Goal: Task Accomplishment & Management: Use online tool/utility

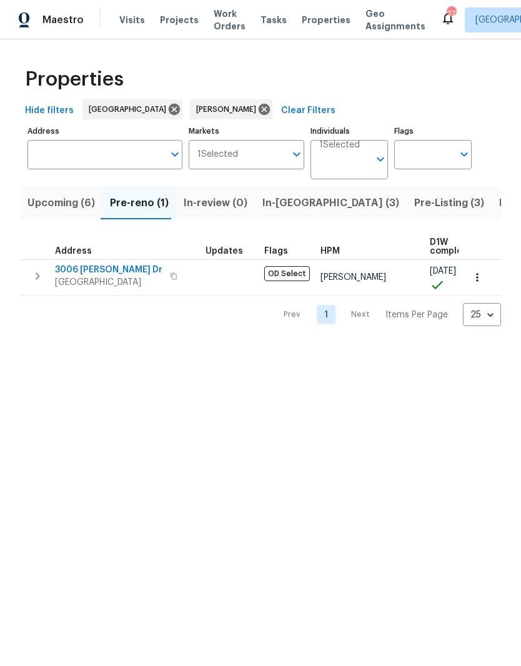
click at [103, 270] on span "3006 [PERSON_NAME] Dr" at bounding box center [108, 269] width 107 height 12
click at [61, 202] on span "Upcoming (6)" at bounding box center [60, 202] width 67 height 17
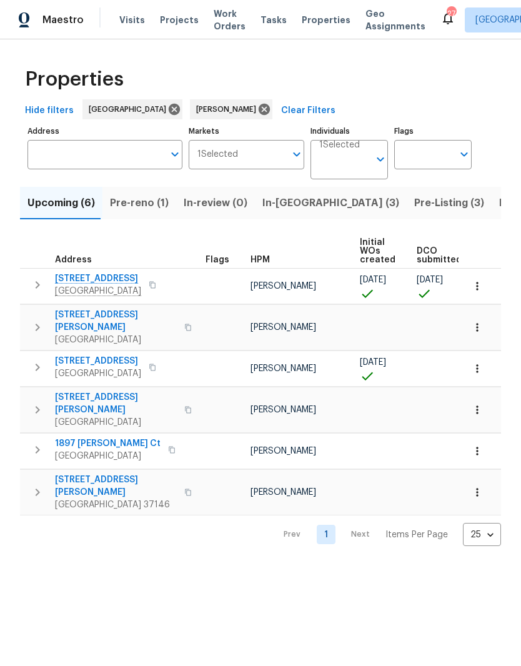
click at [142, 205] on span "Pre-reno (1)" at bounding box center [139, 202] width 59 height 17
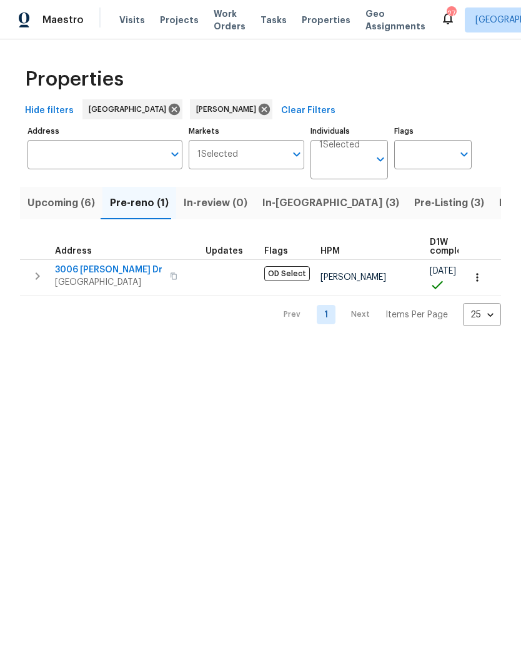
click at [482, 277] on icon "button" at bounding box center [477, 277] width 12 height 12
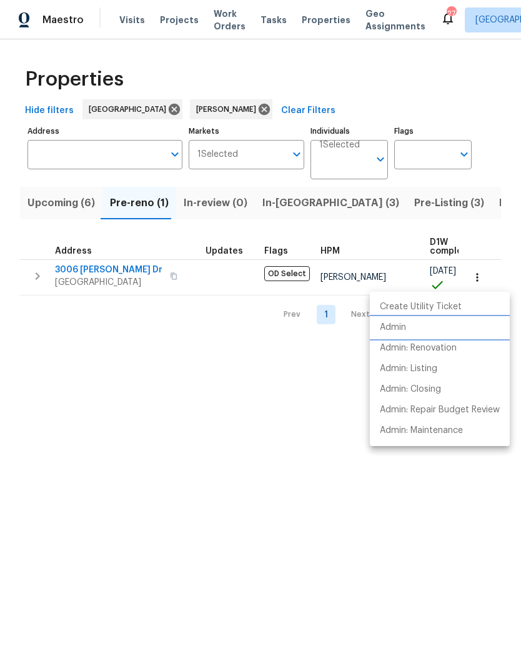
click at [404, 329] on p "Admin" at bounding box center [393, 327] width 26 height 13
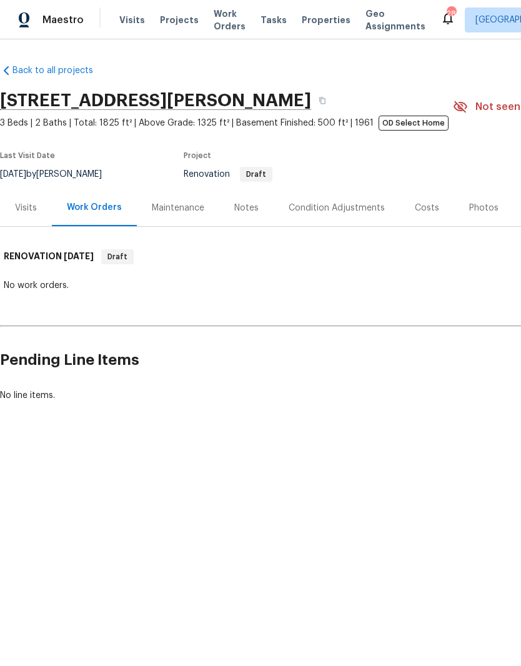
click at [225, 23] on span "Work Orders" at bounding box center [230, 19] width 32 height 25
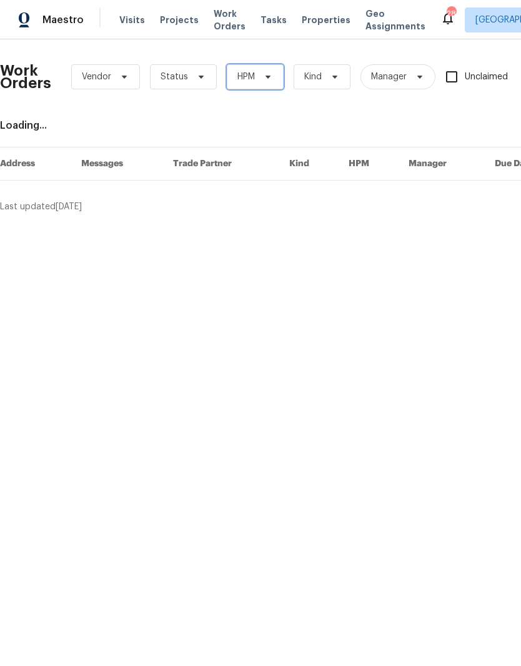
click at [268, 77] on icon at bounding box center [267, 77] width 5 height 3
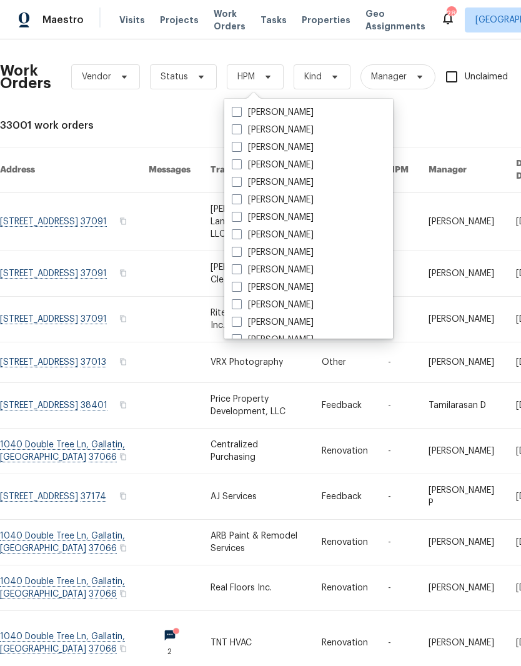
click at [296, 250] on label "[PERSON_NAME]" at bounding box center [273, 252] width 82 height 12
click at [240, 250] on input "[PERSON_NAME]" at bounding box center [236, 250] width 8 height 8
checkbox input "true"
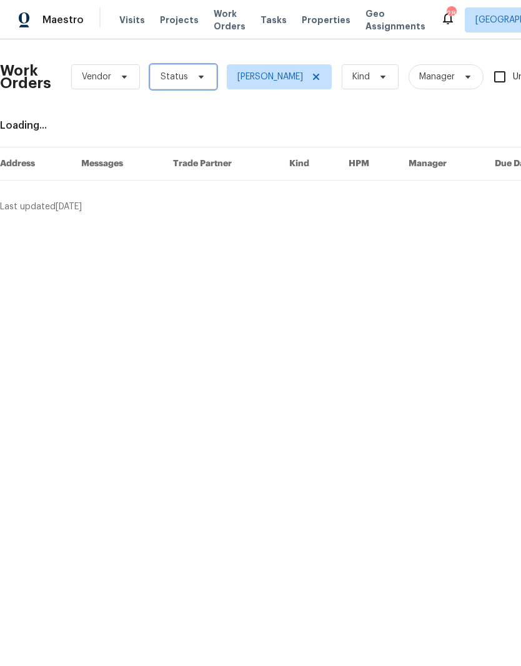
click at [197, 79] on icon at bounding box center [201, 77] width 10 height 10
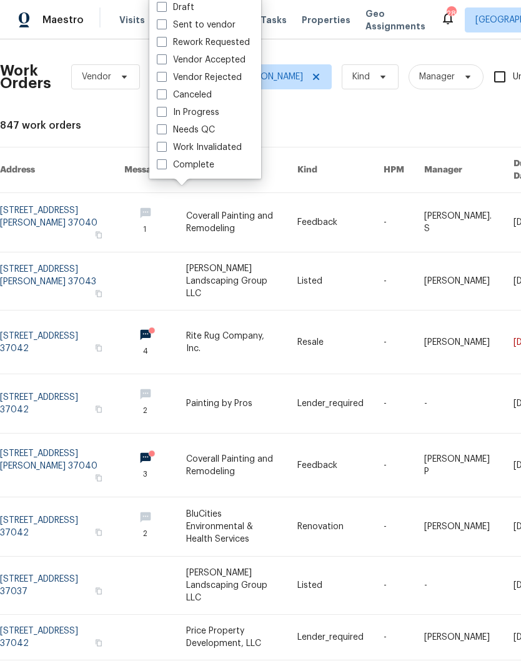
click at [214, 135] on label "Needs QC" at bounding box center [186, 130] width 58 height 12
click at [165, 132] on input "Needs QC" at bounding box center [161, 128] width 8 height 8
checkbox input "true"
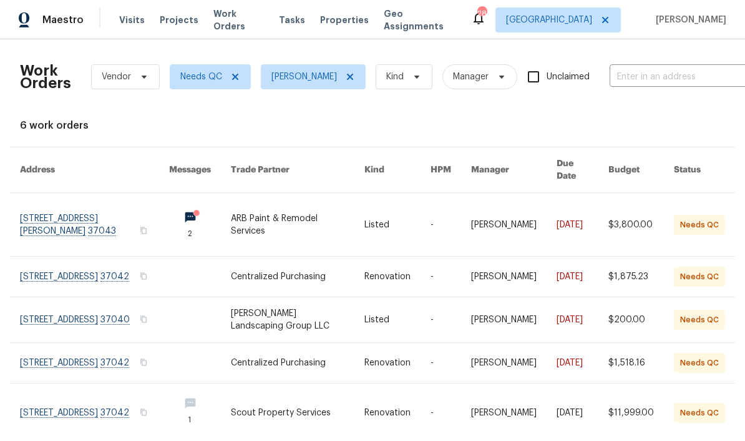
click at [94, 206] on link at bounding box center [94, 224] width 149 height 63
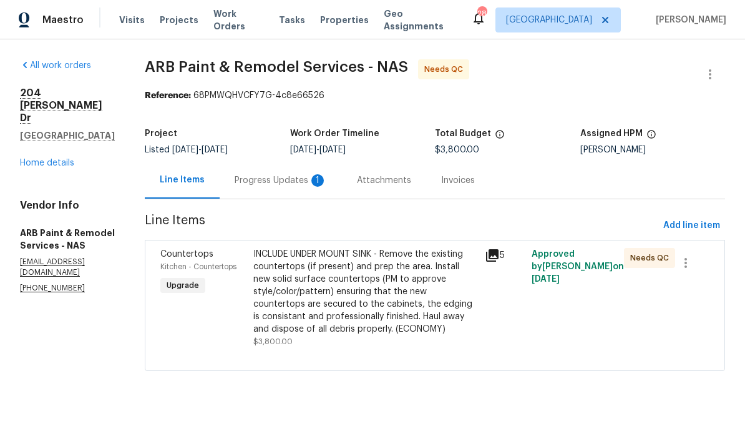
click at [274, 179] on div "Progress Updates 1" at bounding box center [281, 180] width 92 height 12
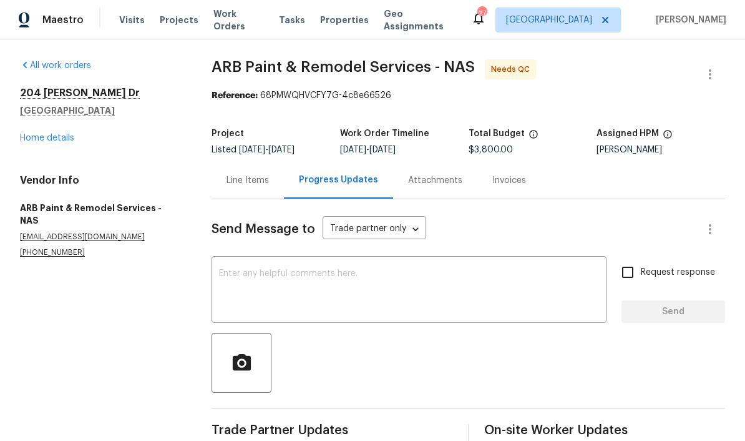
click at [255, 177] on div "Line Items" at bounding box center [248, 180] width 42 height 12
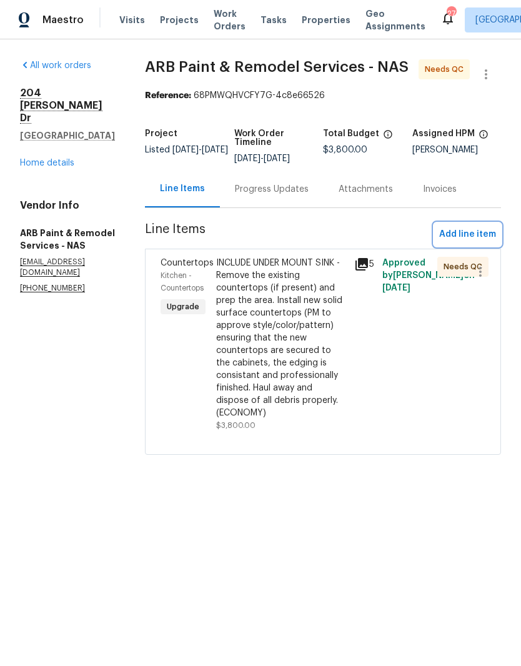
click at [475, 234] on span "Add line item" at bounding box center [467, 235] width 57 height 16
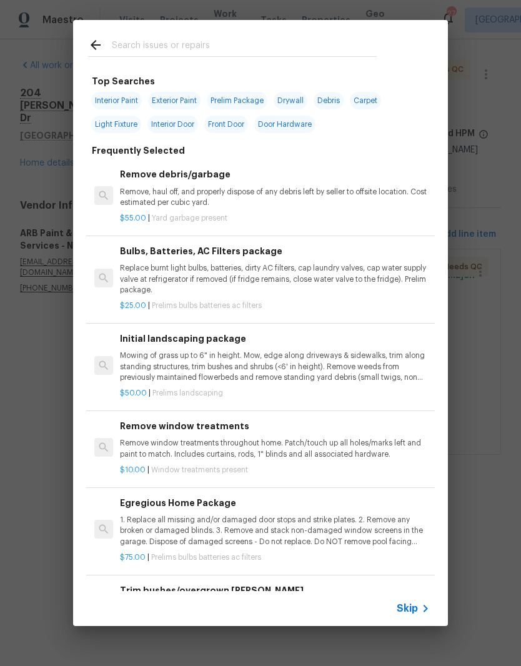
click at [205, 43] on input "text" at bounding box center [244, 46] width 265 height 19
type input "Faucet"
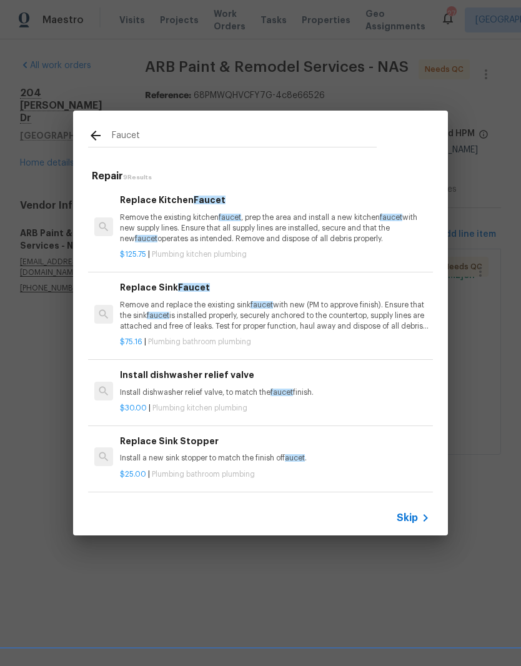
click at [197, 220] on p "Remove the existing kitchen faucet , prep the area and install a new kitchen fa…" at bounding box center [275, 228] width 310 height 32
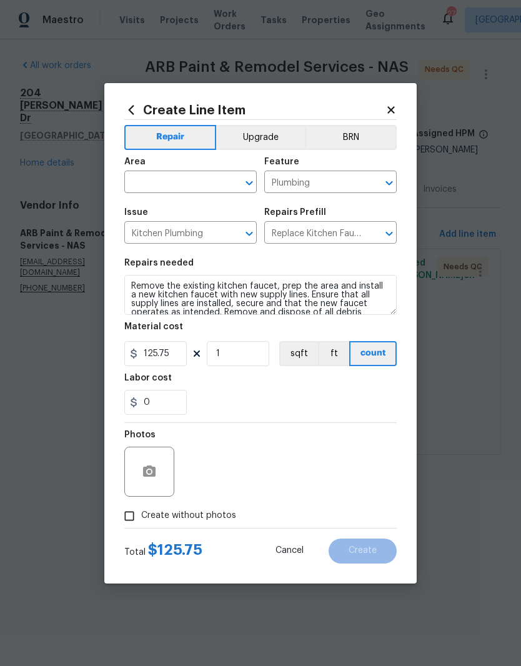
click at [270, 134] on button "Upgrade" at bounding box center [260, 137] width 89 height 25
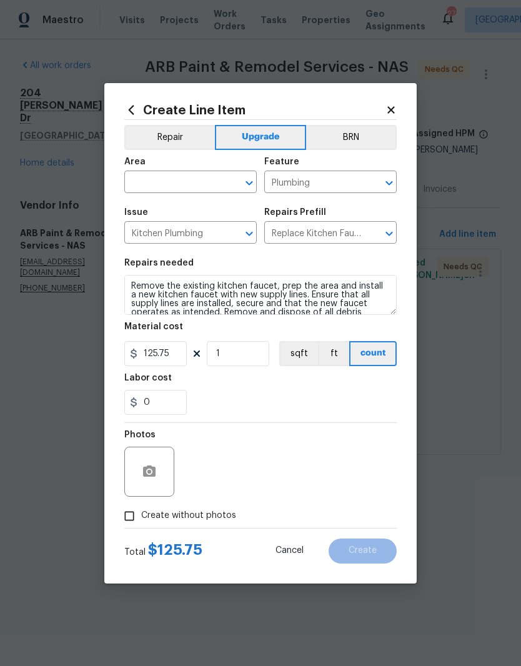
click at [212, 185] on input "text" at bounding box center [172, 183] width 97 height 19
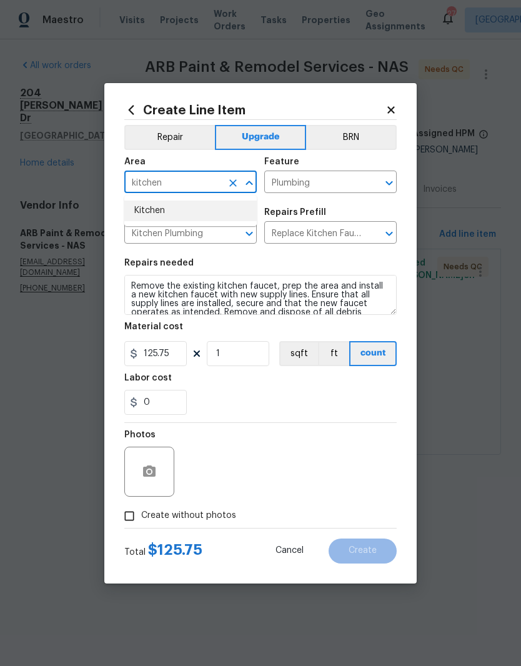
click at [165, 213] on li "Kitchen" at bounding box center [190, 210] width 132 height 21
type input "Kitchen"
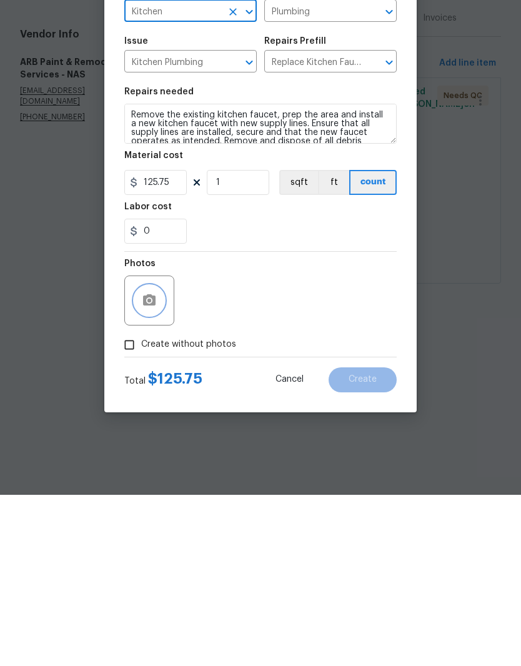
click at [159, 456] on button "button" at bounding box center [149, 471] width 30 height 30
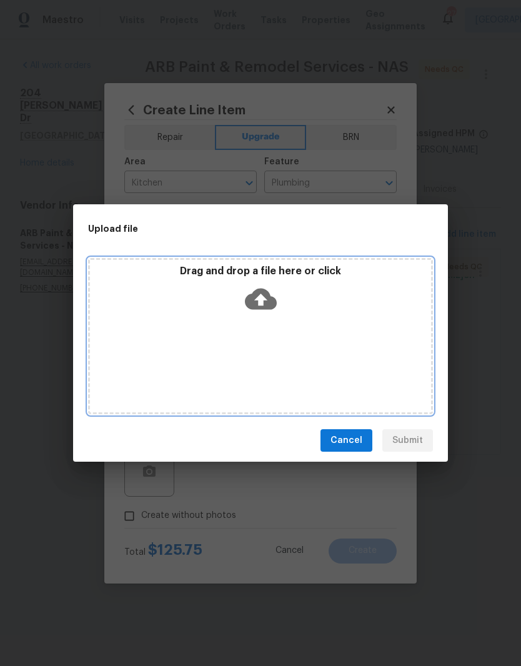
click at [332, 314] on div "Drag and drop a file here or click" at bounding box center [260, 292] width 341 height 54
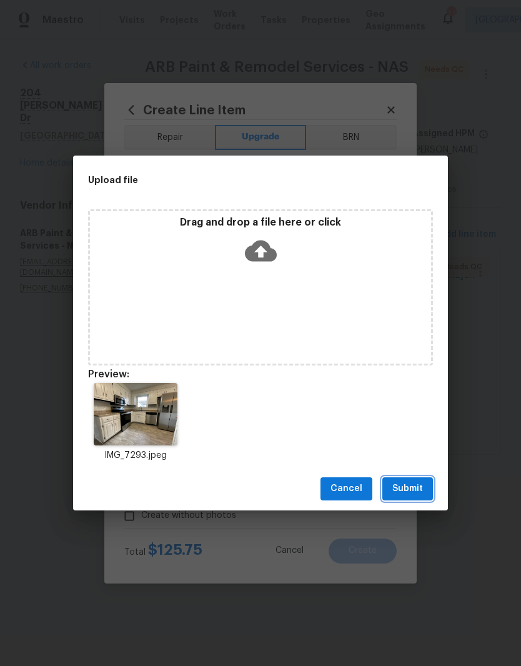
click at [416, 488] on span "Submit" at bounding box center [407, 489] width 31 height 16
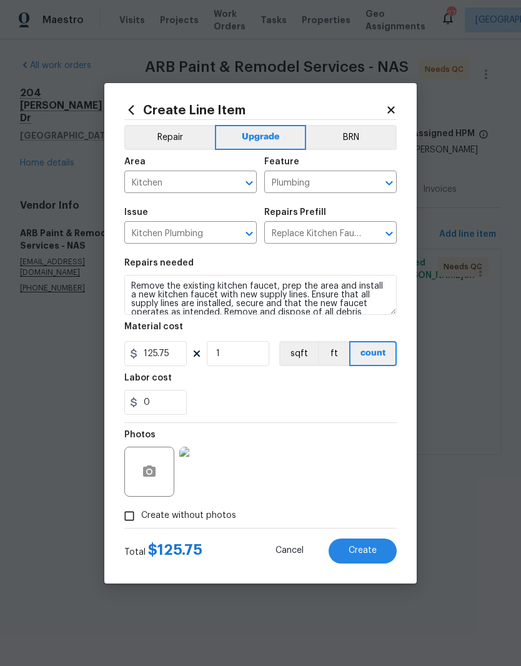
click at [372, 548] on span "Create" at bounding box center [362, 550] width 28 height 9
type input "0"
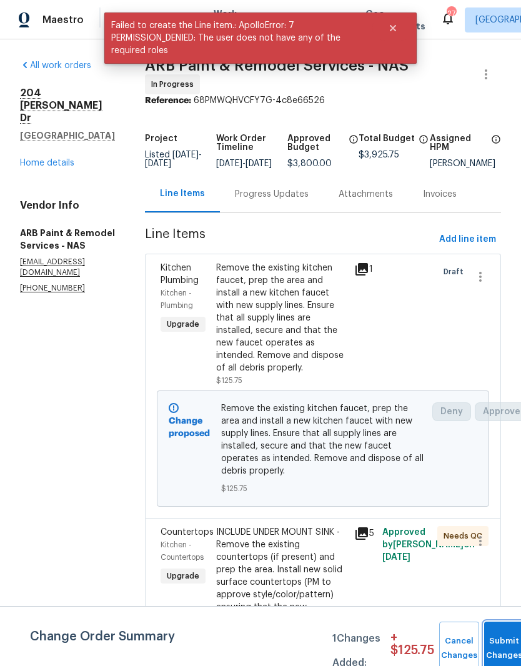
click at [504, 638] on button "Submit Changes" at bounding box center [504, 648] width 40 height 54
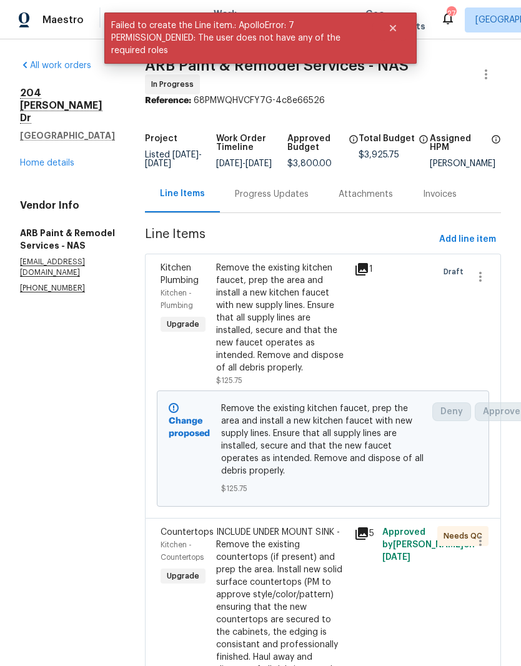
click at [52, 159] on link "Home details" at bounding box center [47, 163] width 54 height 9
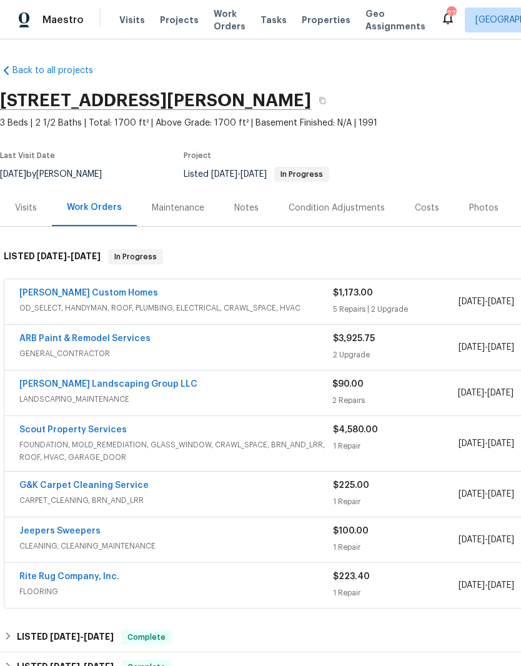
click at [129, 20] on span "Visits" at bounding box center [132, 20] width 26 height 12
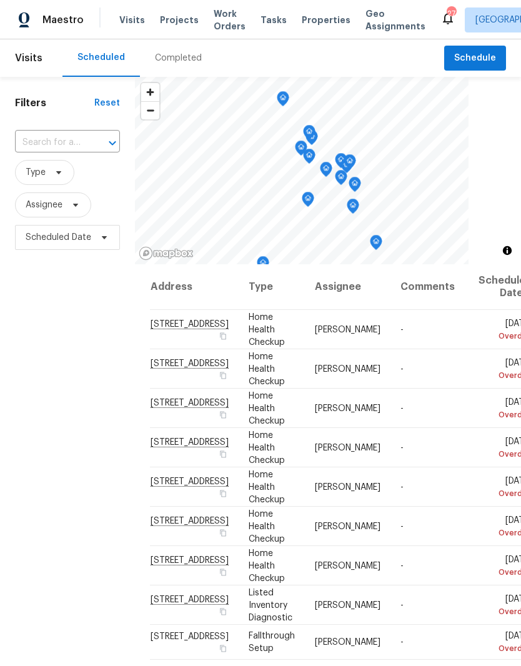
click at [54, 141] on input "text" at bounding box center [50, 142] width 70 height 19
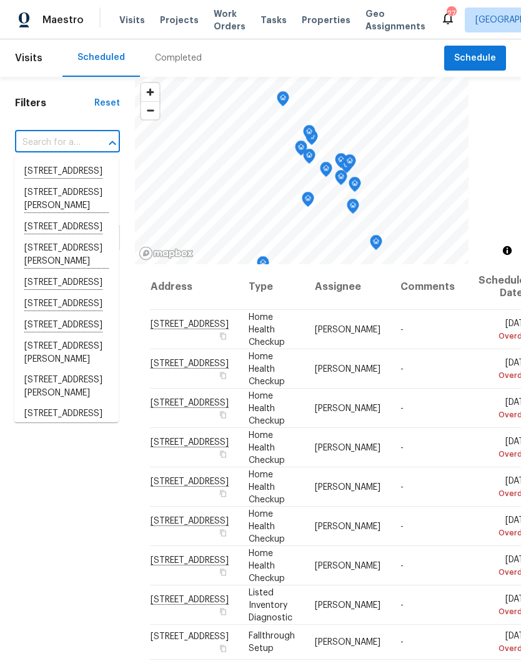
click at [53, 135] on input "text" at bounding box center [50, 142] width 70 height 19
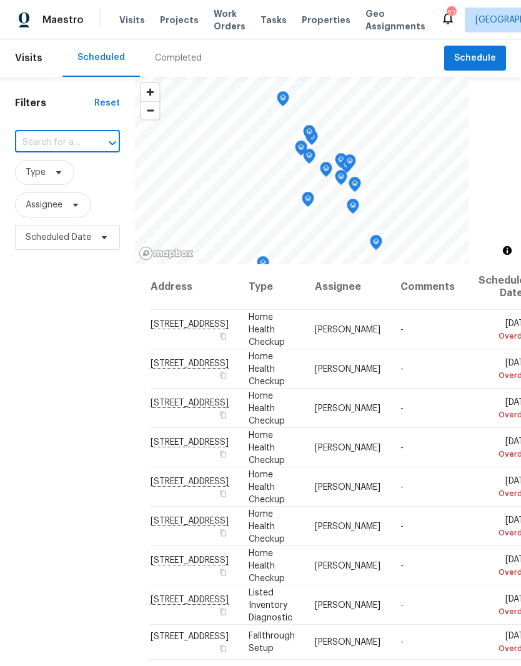
paste input "204 Melodie Dr, Clarksville, TN 37043"
type input "204 Melodie Dr, Clarksville, TN 37043"
click at [60, 174] on li "204 Melodie Dr, Clarksville, TN 37043" at bounding box center [66, 178] width 104 height 34
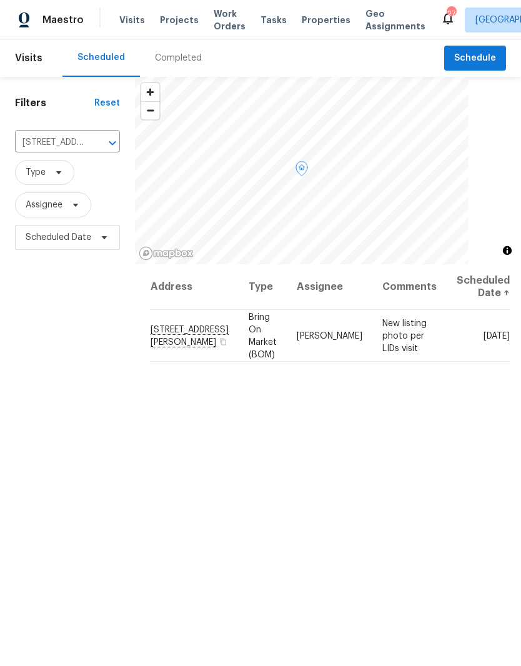
click at [0, 0] on icon at bounding box center [0, 0] width 0 height 0
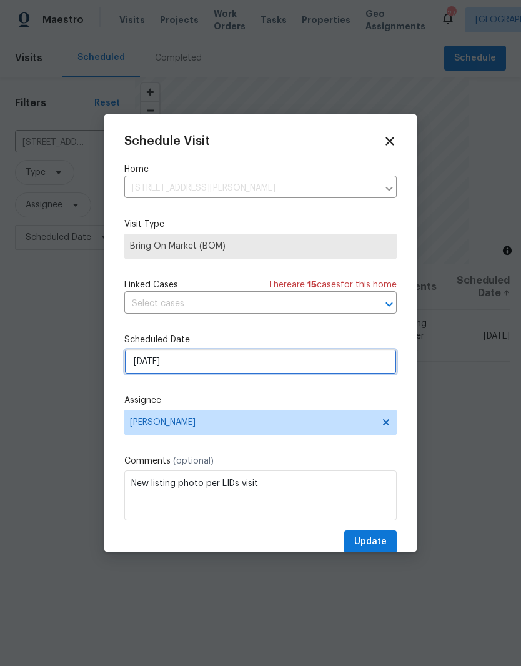
click at [212, 363] on input "8/26/2025" at bounding box center [260, 361] width 272 height 25
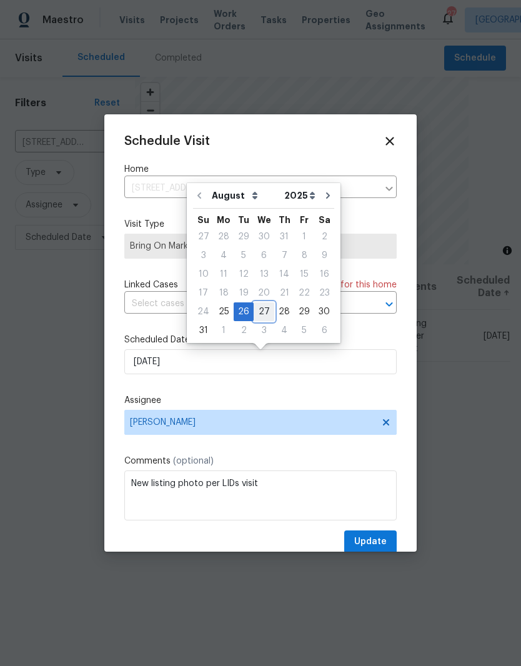
click at [265, 308] on div "27" at bounding box center [263, 311] width 21 height 17
type input "8/27/2025"
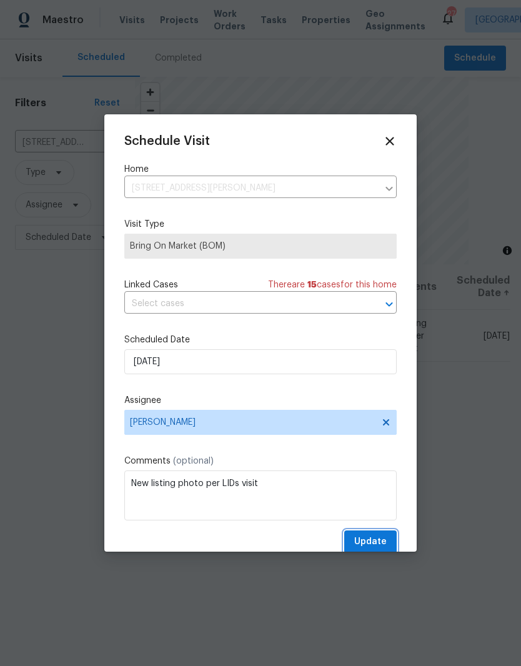
click at [375, 536] on button "Update" at bounding box center [370, 541] width 52 height 23
